Goal: Go to known website

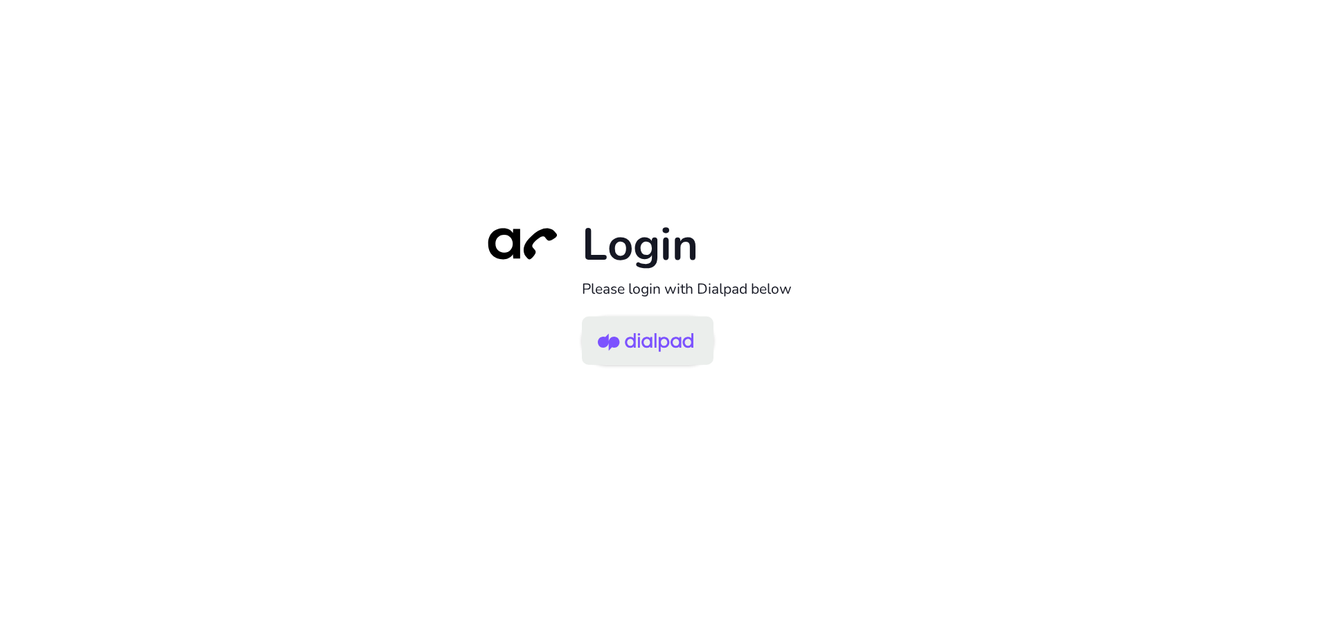
click at [617, 353] on img at bounding box center [646, 341] width 96 height 45
click at [671, 346] on img at bounding box center [646, 341] width 96 height 45
click at [630, 334] on img at bounding box center [646, 341] width 96 height 45
